Goal: Entertainment & Leisure: Consume media (video, audio)

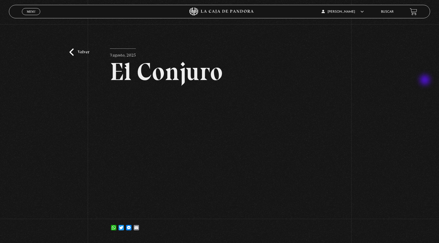
click at [425, 81] on div "Volver 3 agosto, 2025 El Conjuro WhatsApp Twitter Messenger Email" at bounding box center [219, 132] width 439 height 216
click at [87, 50] on link "Volver" at bounding box center [79, 52] width 20 height 7
click at [29, 11] on span "Menu" at bounding box center [31, 11] width 9 height 3
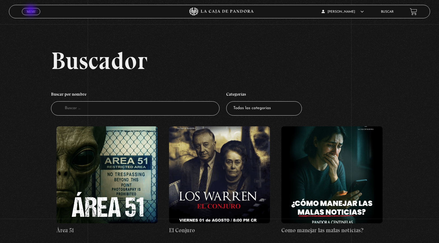
click at [31, 11] on span "Menu" at bounding box center [31, 11] width 9 height 3
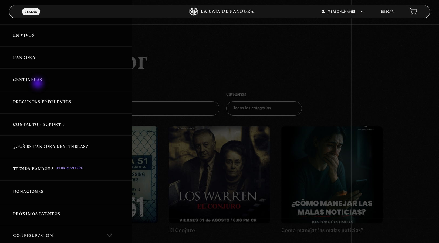
click at [38, 84] on link "Centinelas" at bounding box center [66, 80] width 132 height 22
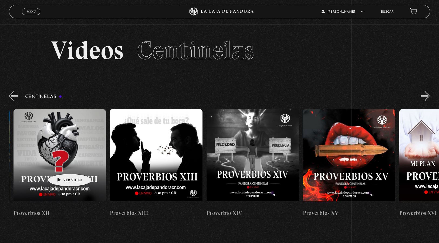
drag, startPoint x: 344, startPoint y: 170, endPoint x: 48, endPoint y: 168, distance: 296.3
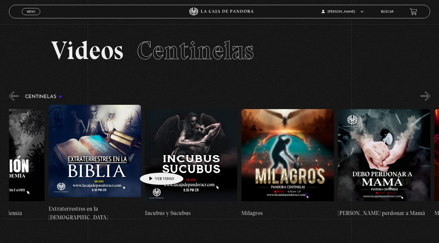
drag, startPoint x: 416, startPoint y: 162, endPoint x: 121, endPoint y: 167, distance: 295.0
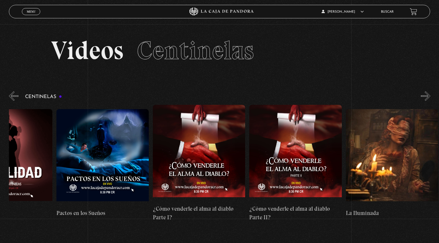
scroll to position [0, 2855]
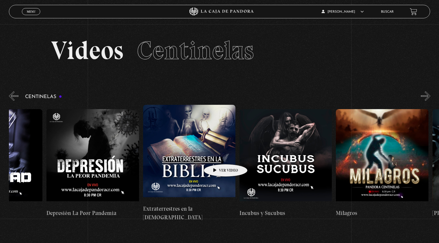
drag, startPoint x: 404, startPoint y: 152, endPoint x: 209, endPoint y: 158, distance: 194.6
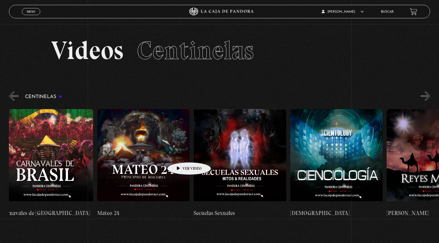
drag, startPoint x: 408, startPoint y: 155, endPoint x: 145, endPoint y: 156, distance: 263.1
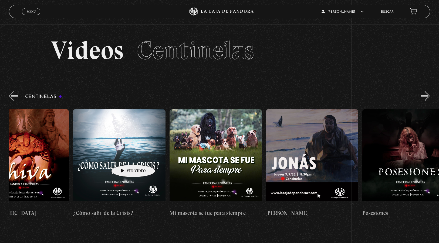
drag, startPoint x: 371, startPoint y: 148, endPoint x: 120, endPoint y: 159, distance: 251.7
click at [117, 157] on div "Como manejar las malas noticias? Centinelas 2025 Por qué [DEMOGRAPHIC_DATA] no …" at bounding box center [121, 163] width 11088 height 117
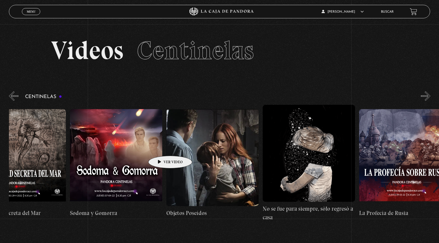
drag, startPoint x: 355, startPoint y: 144, endPoint x: 161, endPoint y: 148, distance: 193.5
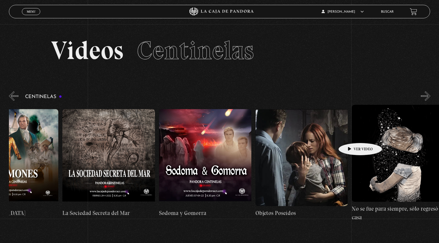
drag, startPoint x: 358, startPoint y: 140, endPoint x: 376, endPoint y: 134, distance: 19.2
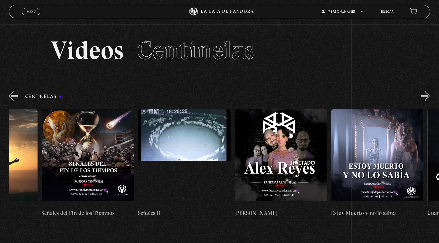
drag, startPoint x: 116, startPoint y: 147, endPoint x: 714, endPoint y: 141, distance: 598.0
click at [438, 141] on html "ingresar al sitio Ver Video Más Información Solicitar Por favor coloque su disp…" at bounding box center [219, 179] width 439 height 358
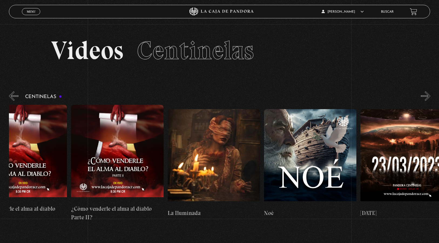
drag, startPoint x: 156, startPoint y: 146, endPoint x: 579, endPoint y: 130, distance: 423.9
click at [438, 130] on html "ingresar al sitio Ver Video Más Información Solicitar Por favor coloque su disp…" at bounding box center [219, 179] width 439 height 358
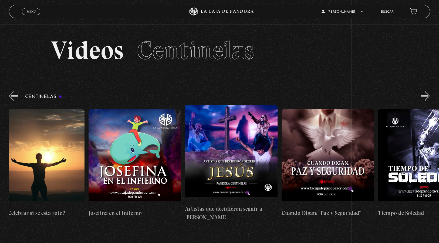
drag, startPoint x: 158, startPoint y: 144, endPoint x: 522, endPoint y: 137, distance: 363.8
click at [438, 137] on html "ingresar al sitio Ver Video Más Información Solicitar Por favor coloque su disp…" at bounding box center [219, 179] width 439 height 358
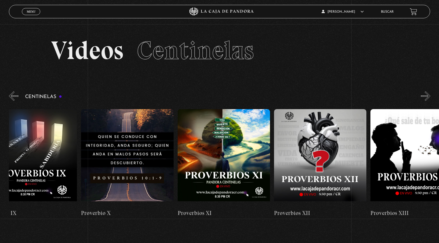
drag, startPoint x: 154, startPoint y: 146, endPoint x: 452, endPoint y: 139, distance: 297.7
click at [438, 139] on html "ingresar al sitio Ver Video Más Información Solicitar Por favor coloque su disp…" at bounding box center [219, 179] width 439 height 358
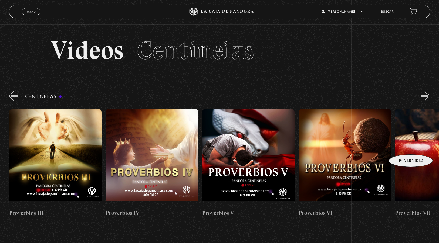
scroll to position [0, 324]
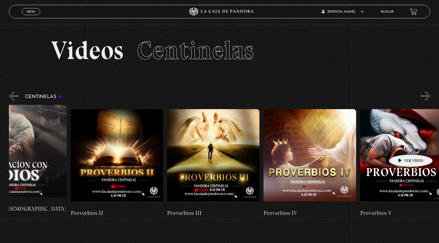
drag, startPoint x: 281, startPoint y: 151, endPoint x: 450, endPoint y: 146, distance: 169.3
click at [438, 146] on html "ingresar al sitio Ver Video Más Información Solicitar Por favor coloque su disp…" at bounding box center [219, 179] width 439 height 358
drag, startPoint x: 383, startPoint y: 120, endPoint x: 757, endPoint y: 123, distance: 374.0
click at [438, 123] on html "ingresar al sitio Ver Video Más Información Solicitar Por favor coloque su disp…" at bounding box center [219, 179] width 439 height 358
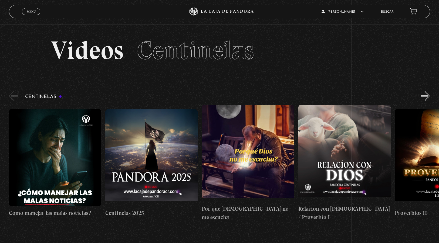
drag, startPoint x: 298, startPoint y: 146, endPoint x: 569, endPoint y: 131, distance: 271.9
click at [438, 131] on html "ingresar al sitio Ver Video Más Información Solicitar Por favor coloque su disp…" at bounding box center [219, 179] width 439 height 358
click at [342, 145] on figure at bounding box center [344, 153] width 92 height 97
click at [320, 149] on figure at bounding box center [344, 153] width 92 height 97
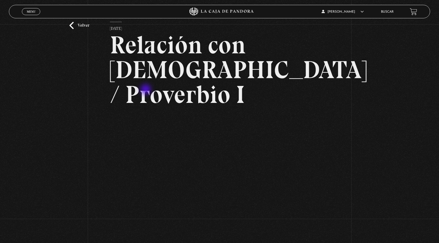
scroll to position [27, 0]
